Goal: Information Seeking & Learning: Find specific fact

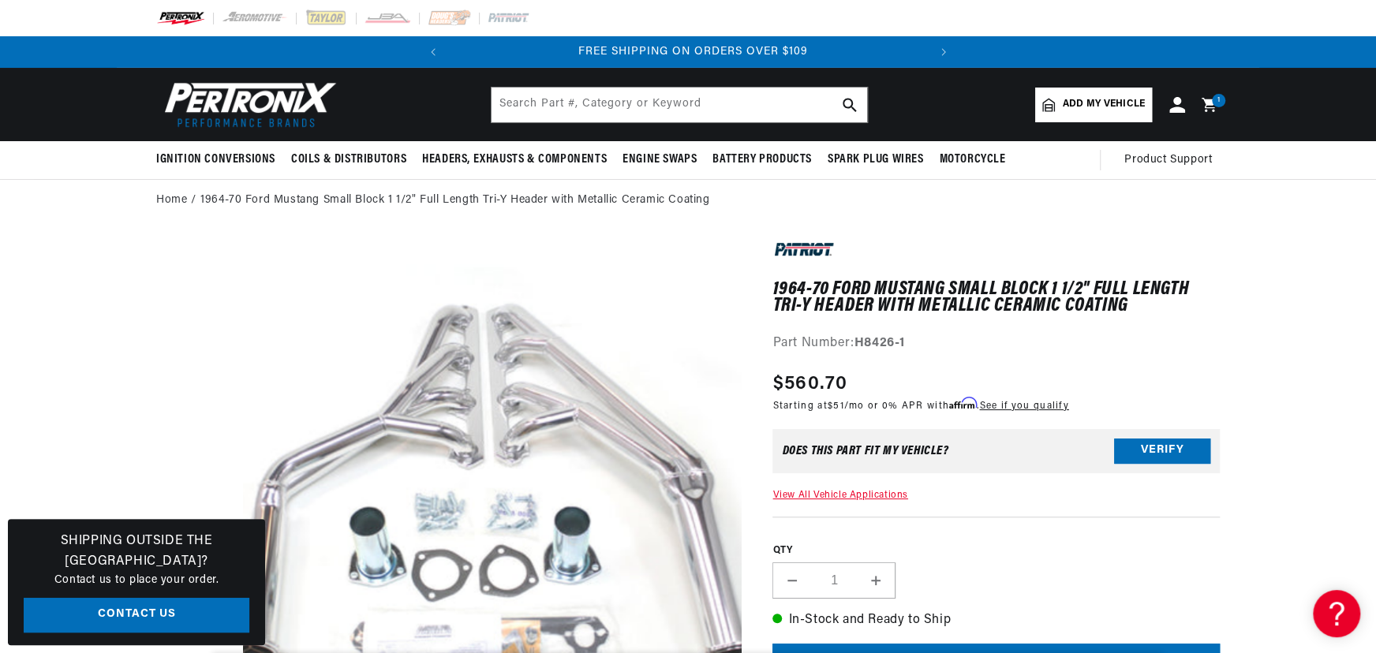
scroll to position [0, 478]
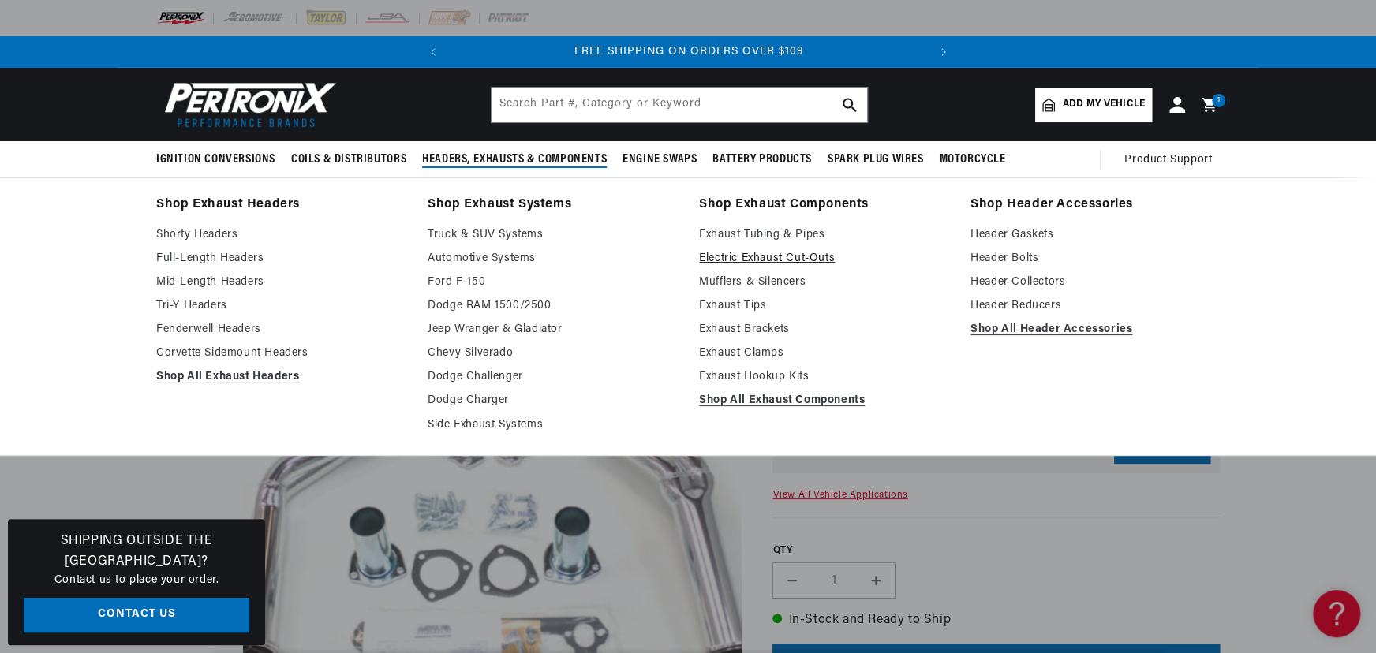
click at [764, 257] on link "Electric Exhaust Cut-Outs" at bounding box center [823, 258] width 249 height 19
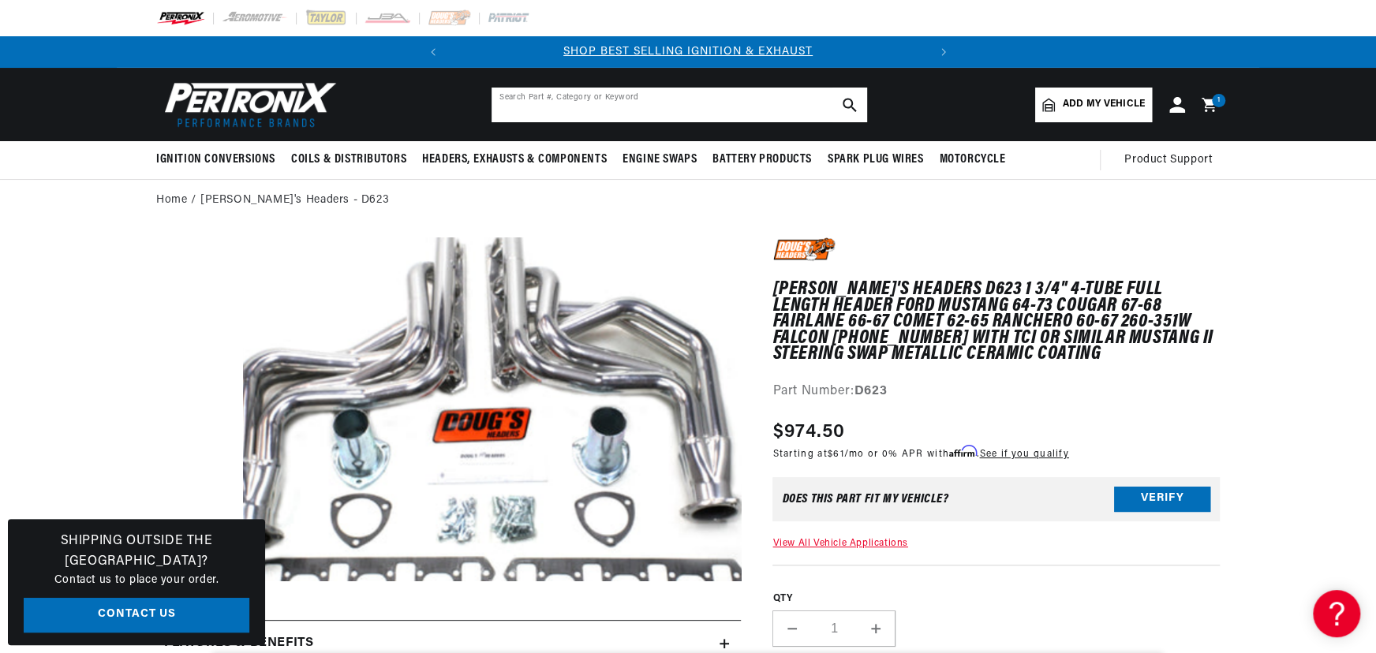
click at [513, 106] on input "text" at bounding box center [678, 105] width 375 height 35
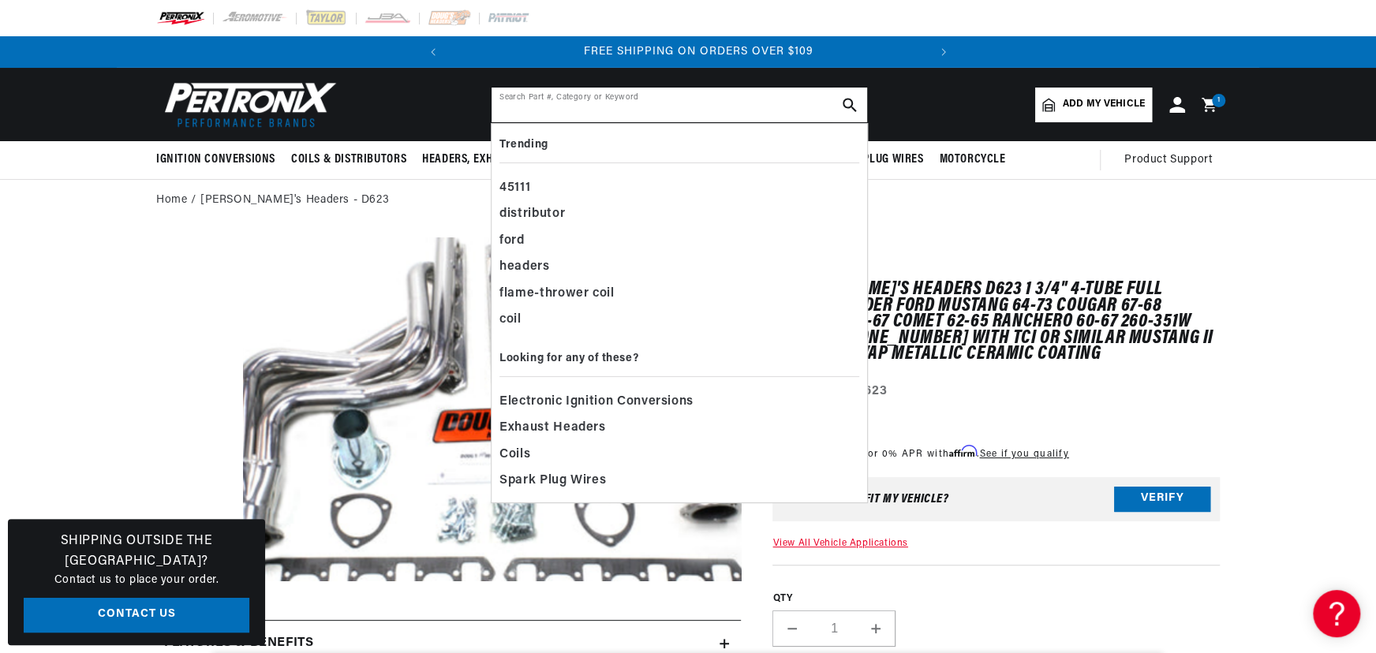
scroll to position [0, 478]
click at [48, 170] on div "Ignition Conversions Shop by Feature Ignitor© The Original Ignitor© Ignitor© II…" at bounding box center [688, 160] width 1376 height 38
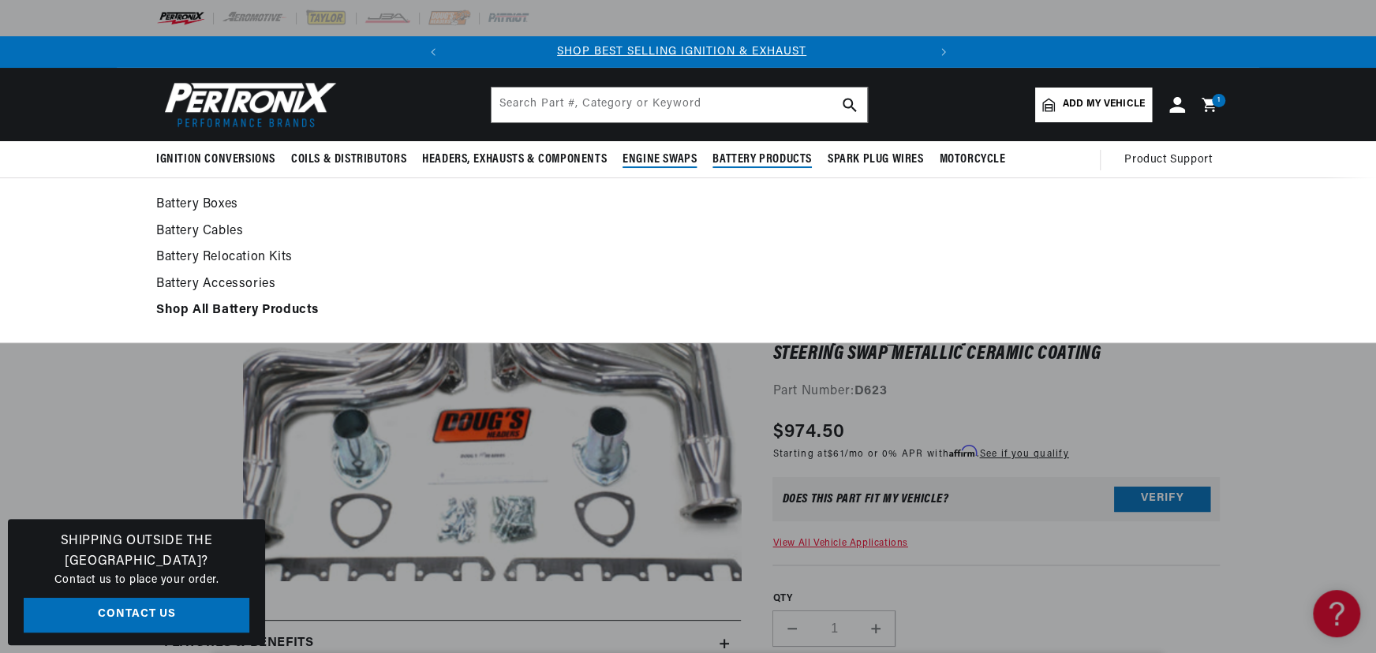
scroll to position [0, 0]
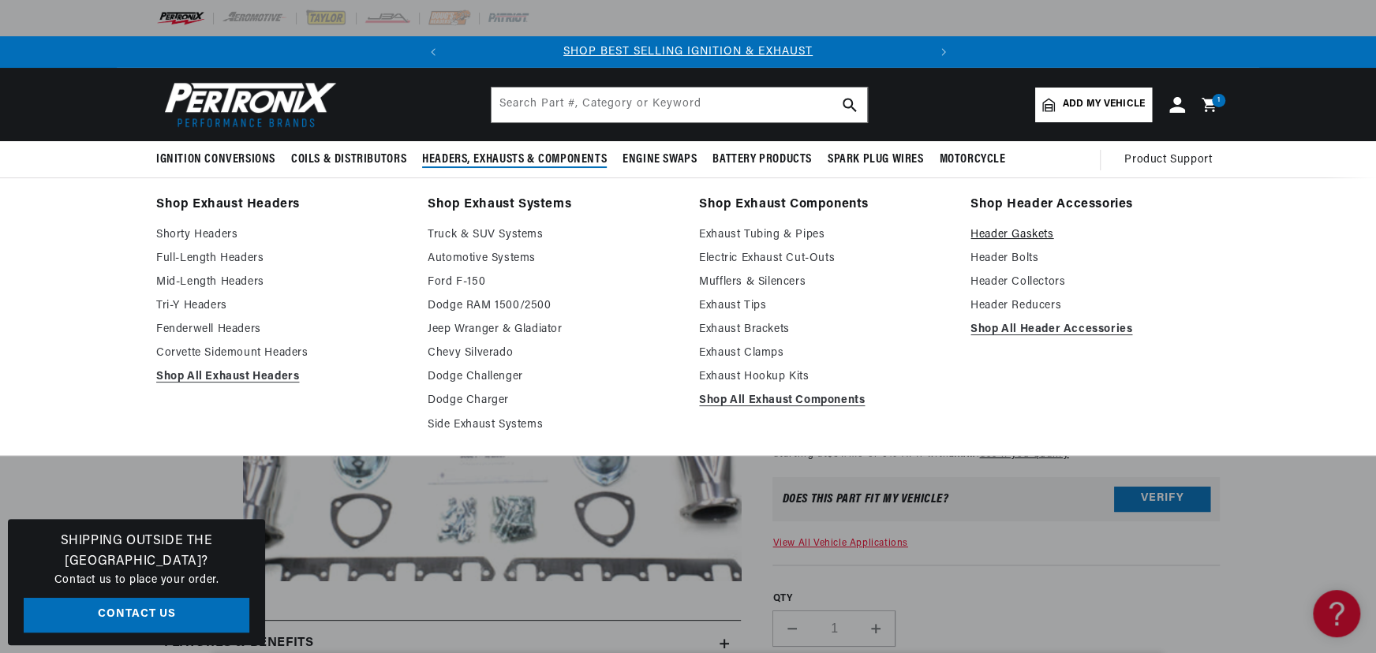
click at [1023, 234] on link "Header Gaskets" at bounding box center [1094, 235] width 249 height 19
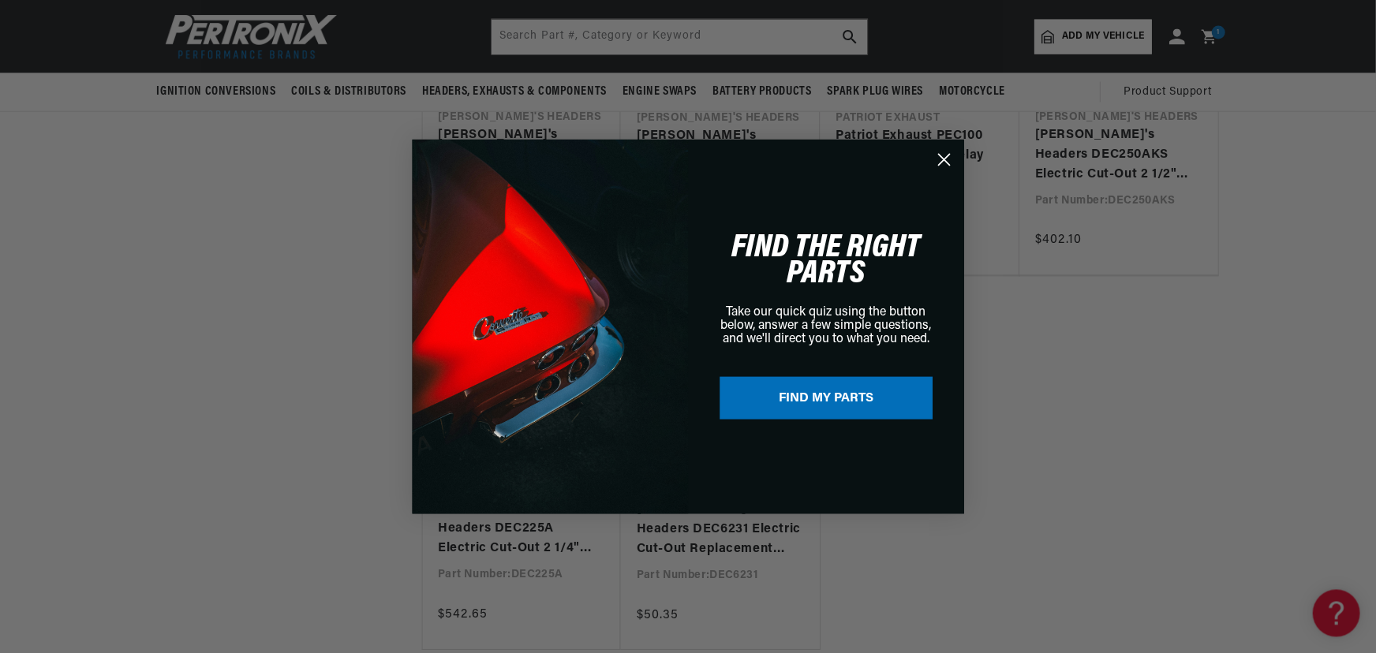
scroll to position [0, 478]
click at [939, 170] on icon "Close dialog" at bounding box center [945, 160] width 28 height 28
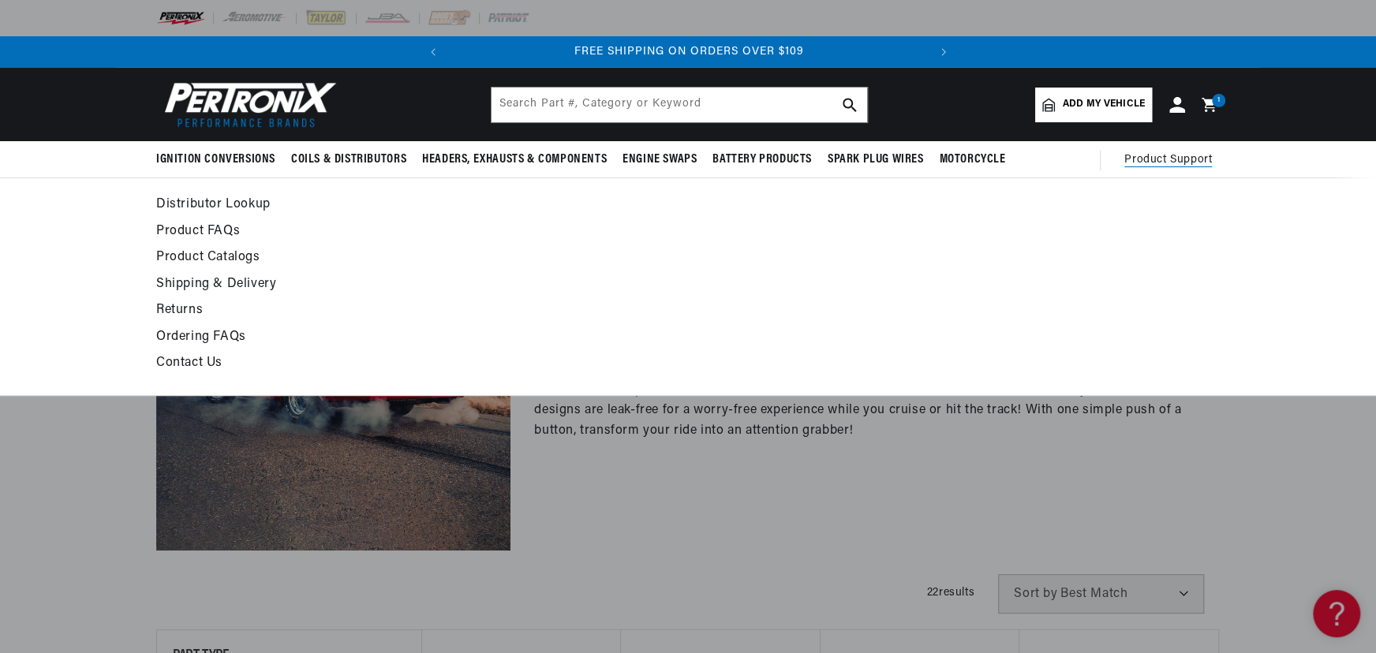
click at [229, 199] on link "Distributor Lookup" at bounding box center [543, 205] width 775 height 22
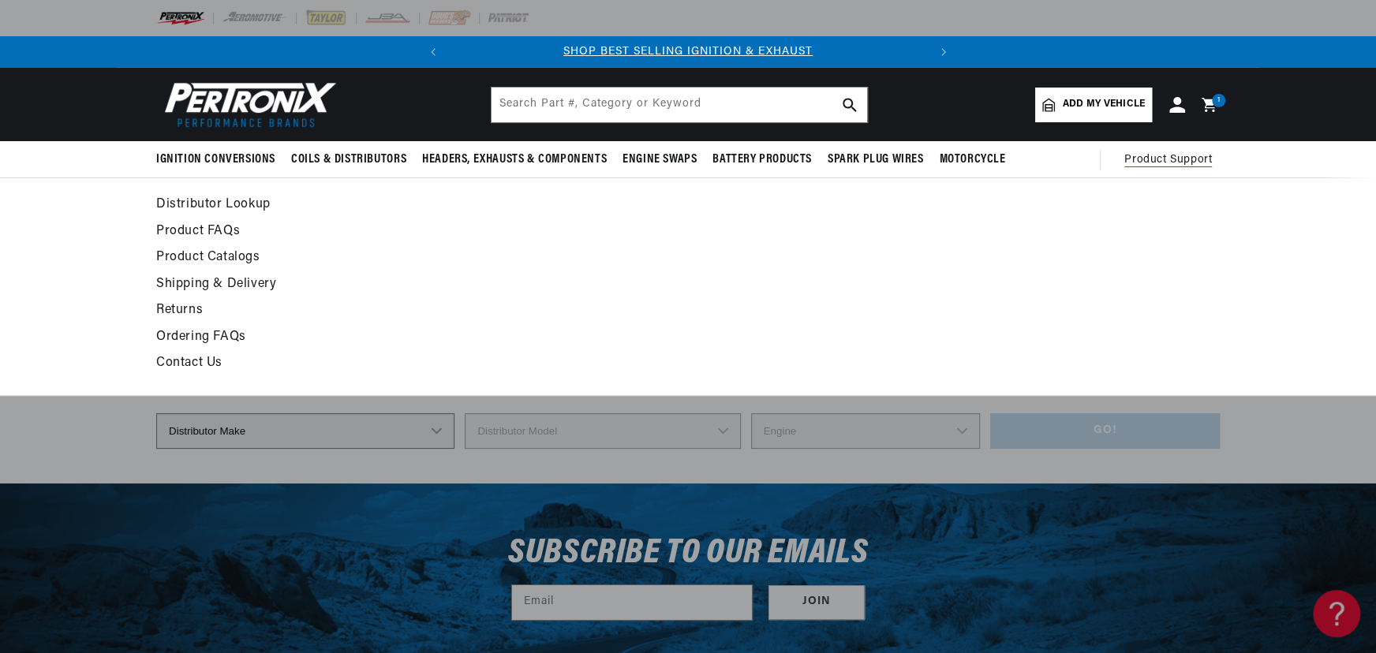
click at [224, 204] on link "Distributor Lookup" at bounding box center [543, 205] width 775 height 22
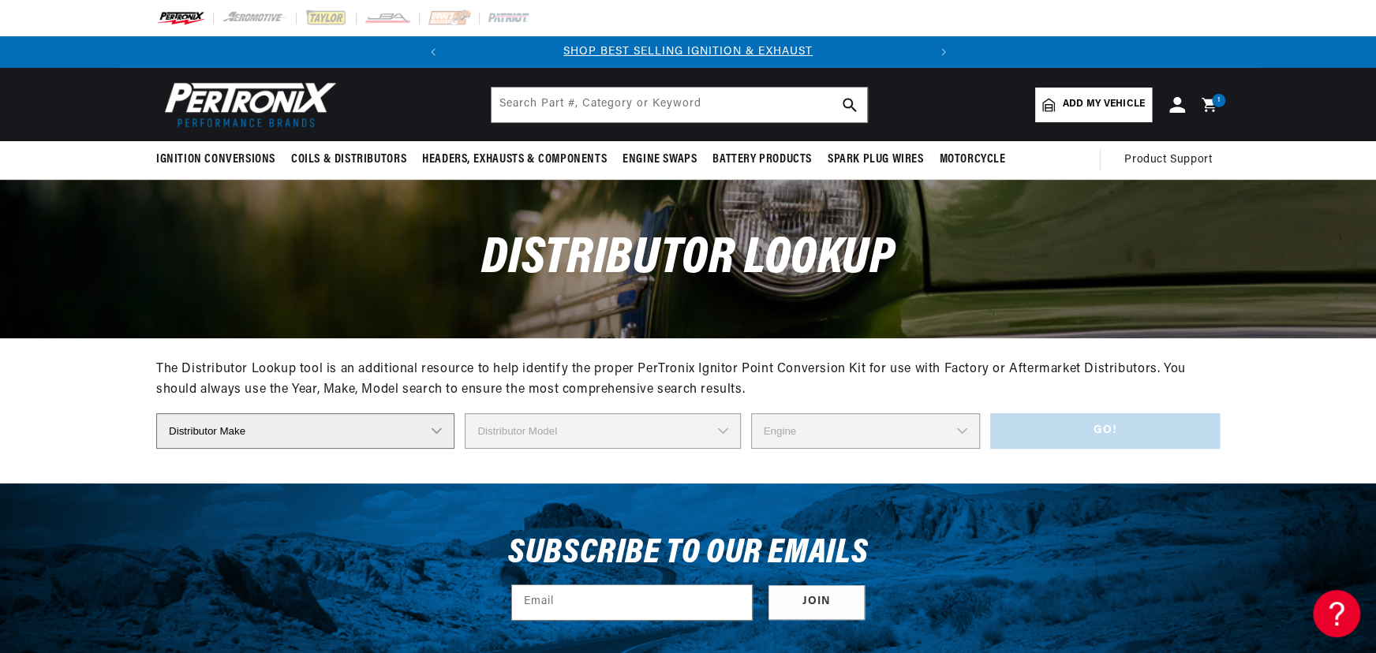
click at [270, 434] on select "Distributor Make Accel Aldon Autolite Bosch Century Chrysler Clark Colt Contine…" at bounding box center [305, 430] width 298 height 35
click at [397, 424] on select "Distributor Make Accel Aldon Autolite Bosch Century Chrysler Clark Colt Contine…" at bounding box center [305, 430] width 298 height 35
select select "Delco"
click at [156, 413] on select "Distributor Make Accel Aldon Autolite Bosch Century Chrysler Clark Colt Contine…" at bounding box center [305, 430] width 298 height 35
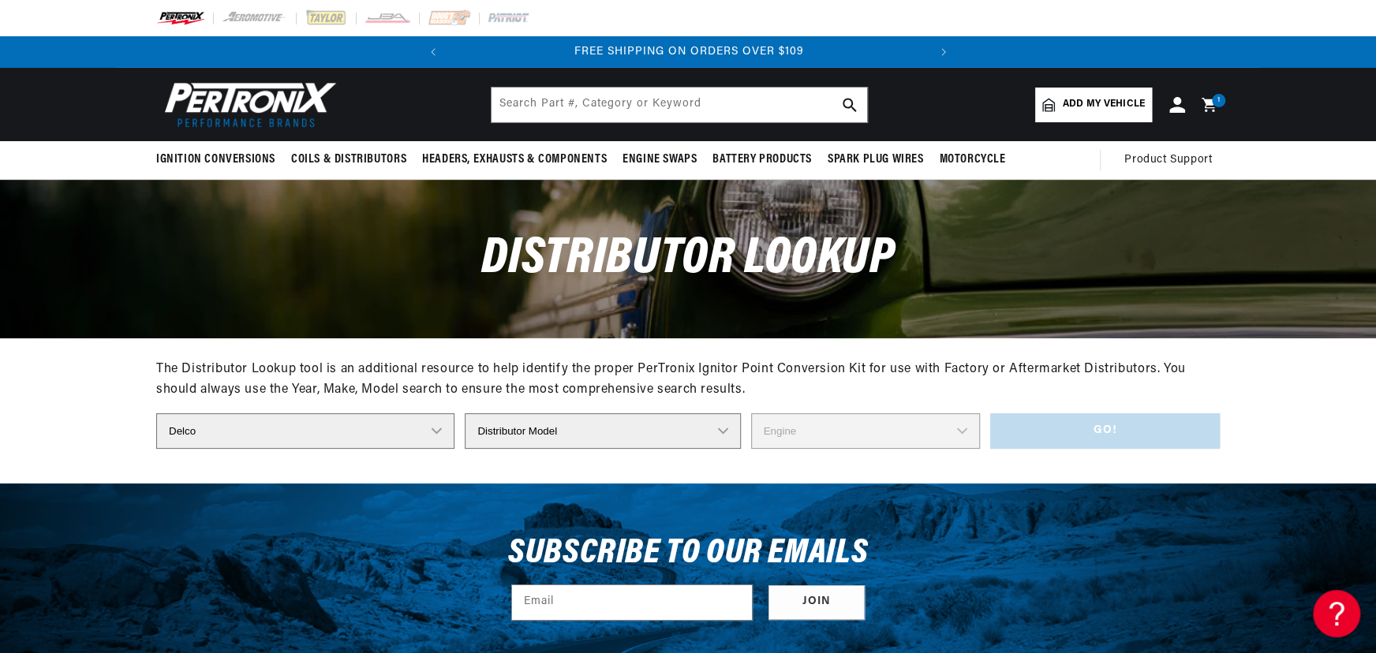
click at [599, 418] on select "Distributor Model 660 661 663 4145 6490 30137 91415 383581 384258 795329 980156…" at bounding box center [602, 430] width 275 height 35
select select "1110003"
click at [465, 413] on select "Distributor Model 660 661 663 4145 6490 30137 91415 383581 384258 795329 980156…" at bounding box center [602, 430] width 275 height 35
click at [899, 422] on select "Engine 6" at bounding box center [865, 430] width 229 height 35
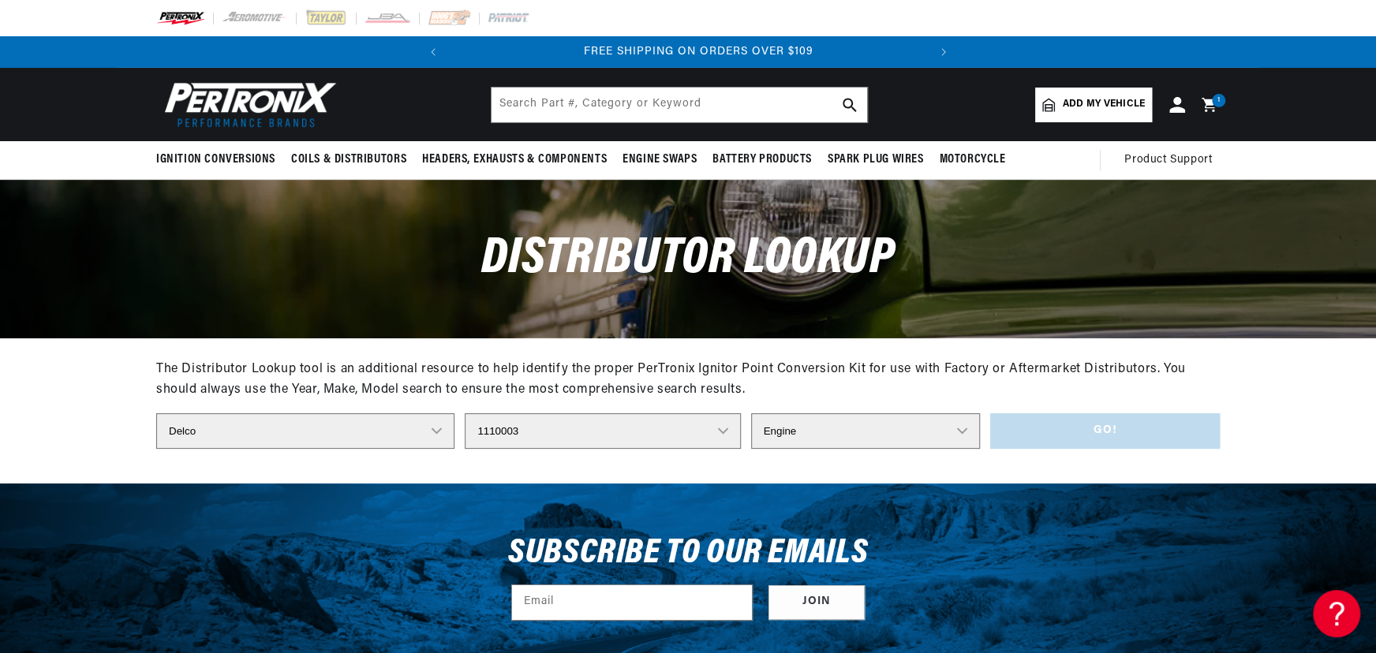
scroll to position [0, 478]
select select "6"
click at [751, 413] on select "Engine 6" at bounding box center [865, 430] width 229 height 35
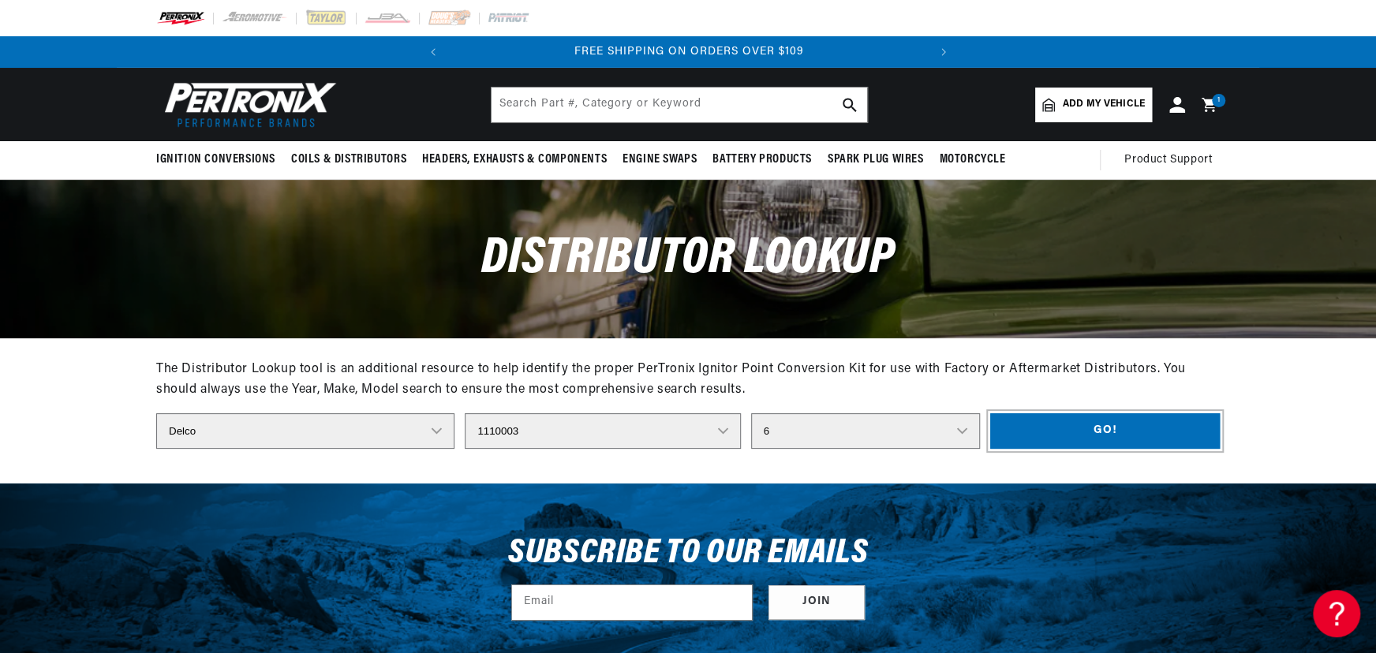
click at [1108, 437] on button "Go!" at bounding box center [1105, 430] width 230 height 35
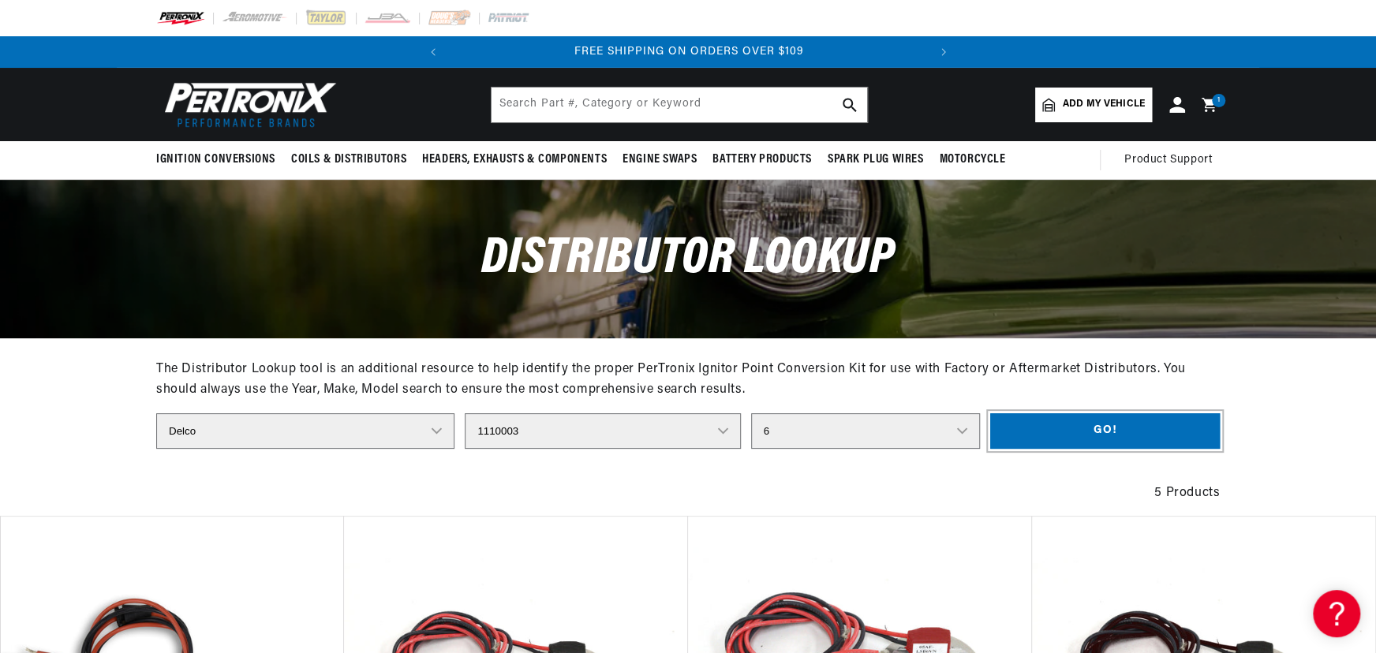
click at [990, 413] on button "Go!" at bounding box center [1105, 430] width 230 height 35
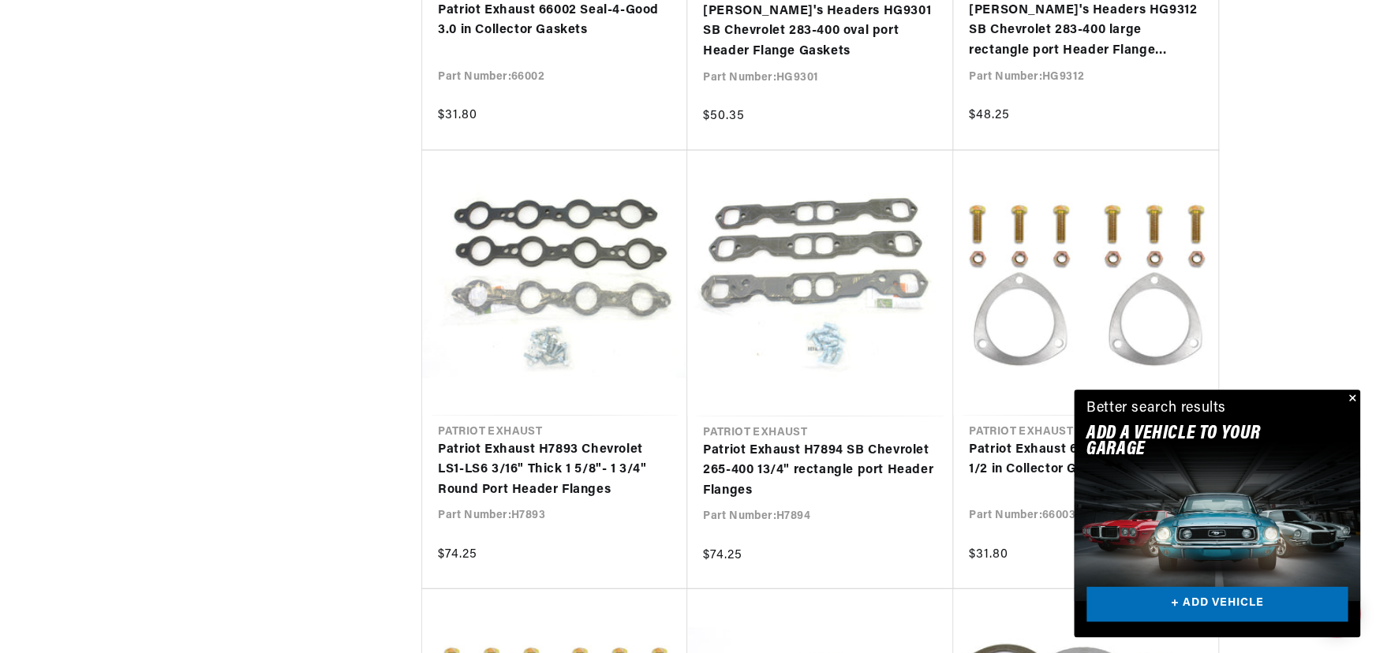
scroll to position [0, 478]
